Goal: Information Seeking & Learning: Find contact information

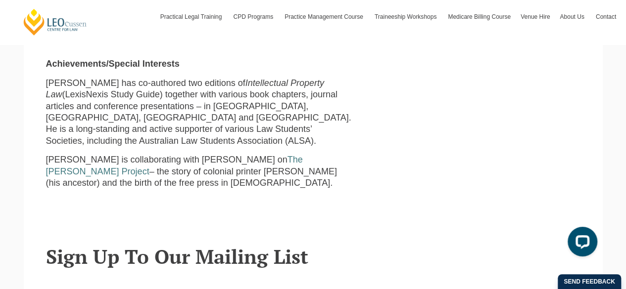
scroll to position [594, 0]
